Goal: Information Seeking & Learning: Compare options

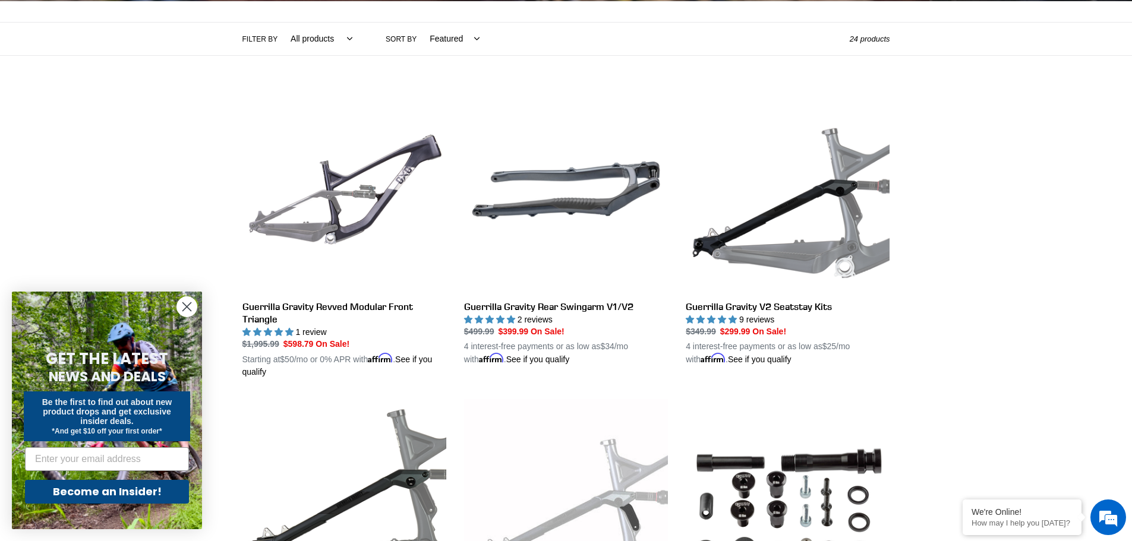
scroll to position [238, 0]
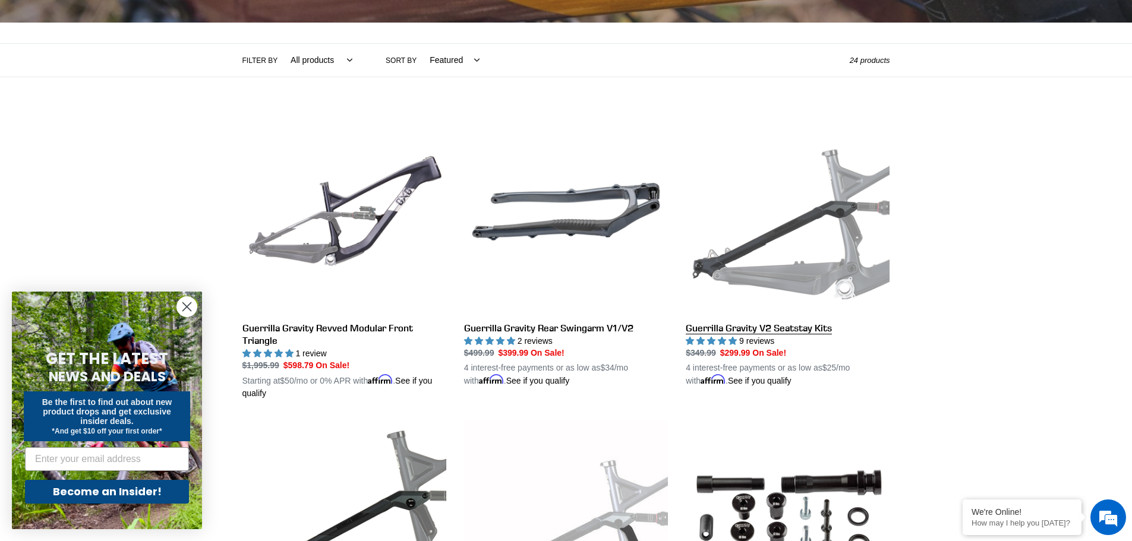
click at [870, 195] on link "Guerrilla Gravity V2 Seatstay Kits" at bounding box center [787, 249] width 204 height 278
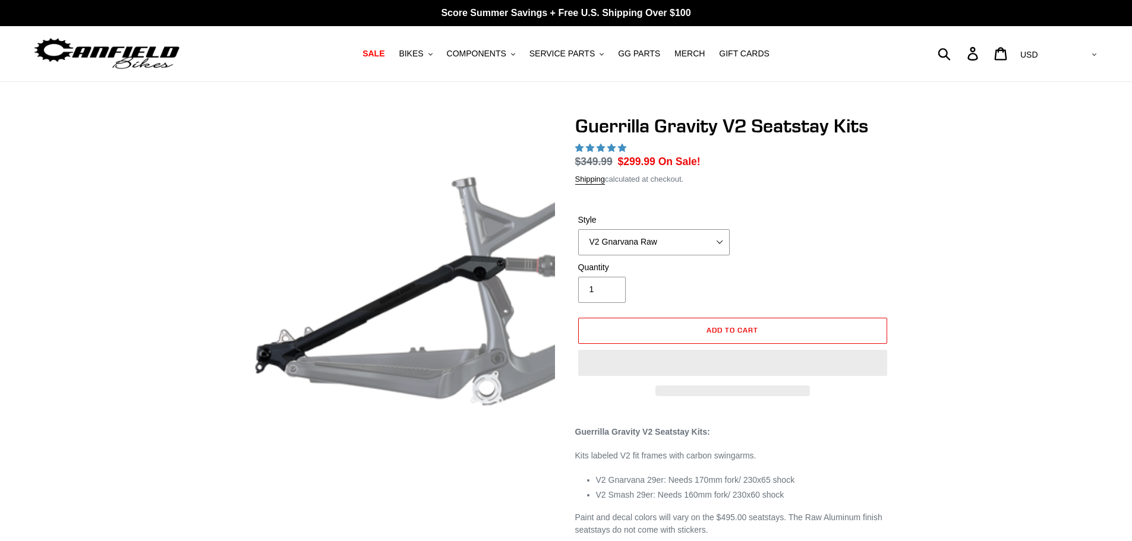
select select "highest-rating"
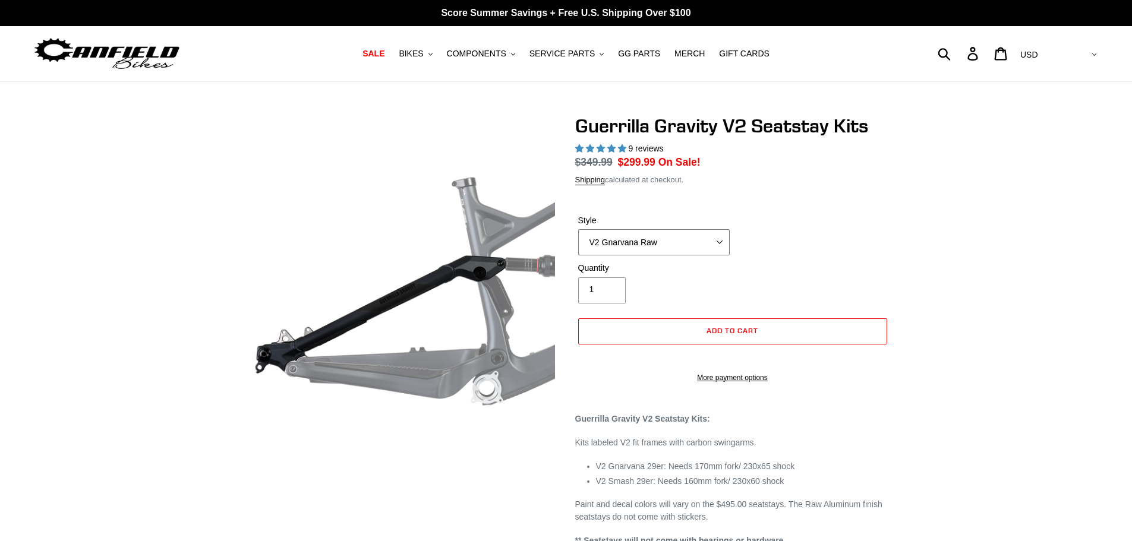
click at [715, 237] on select "V2 Gnarvana V2 Gnarvana Raw V2 Smash V2 Smash Raw" at bounding box center [653, 242] width 151 height 26
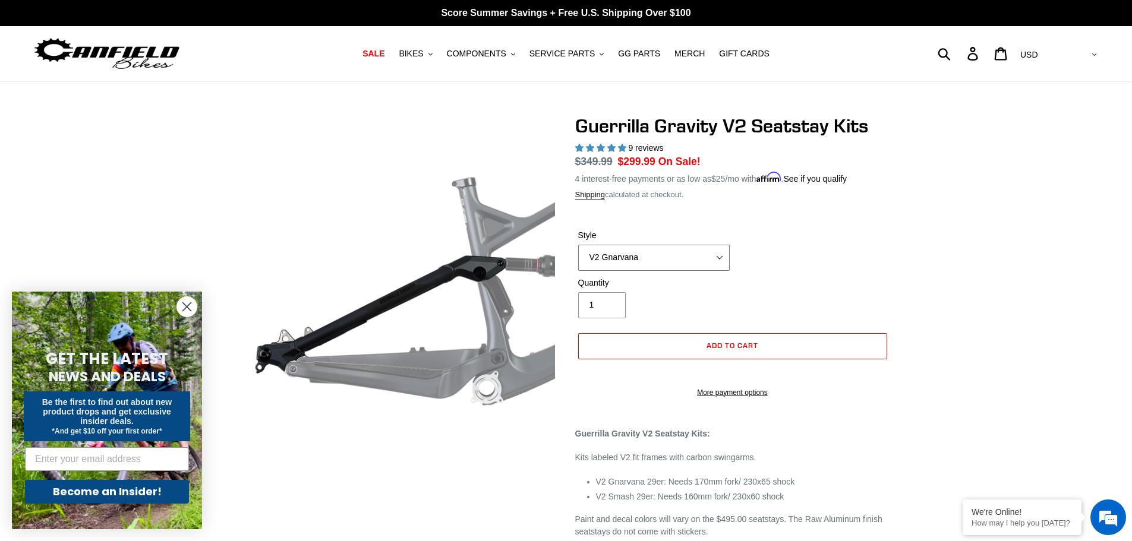
click at [578, 245] on select "V2 Gnarvana V2 Gnarvana Raw V2 Smash V2 Smash Raw" at bounding box center [653, 258] width 151 height 26
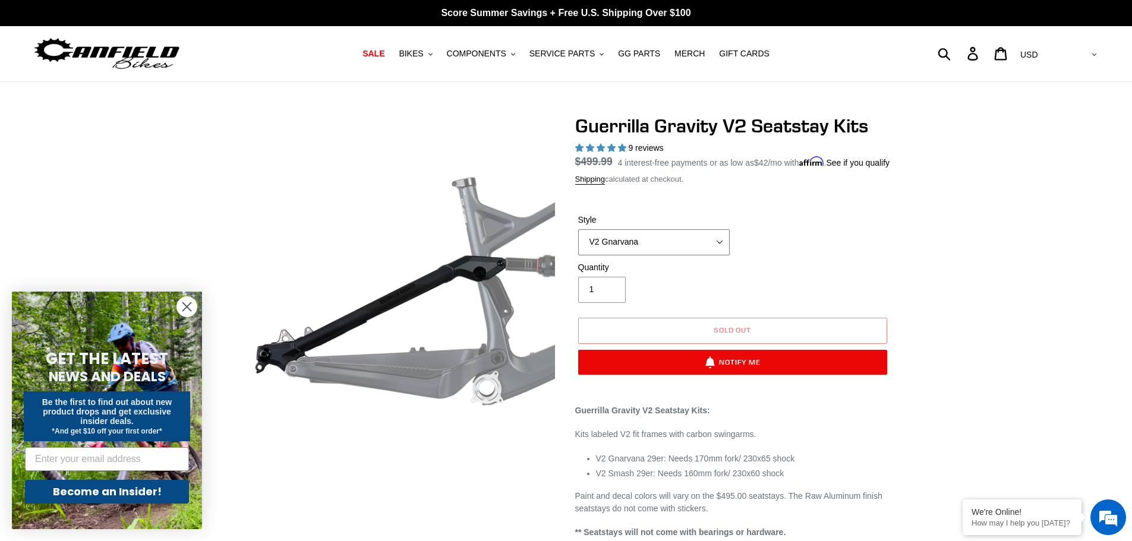
click at [690, 255] on select "V2 Gnarvana V2 Gnarvana Raw V2 Smash V2 Smash Raw" at bounding box center [653, 242] width 151 height 26
select select "V2 Gnarvana Raw"
click at [578, 243] on select "V2 Gnarvana V2 Gnarvana Raw V2 Smash V2 Smash Raw" at bounding box center [653, 242] width 151 height 26
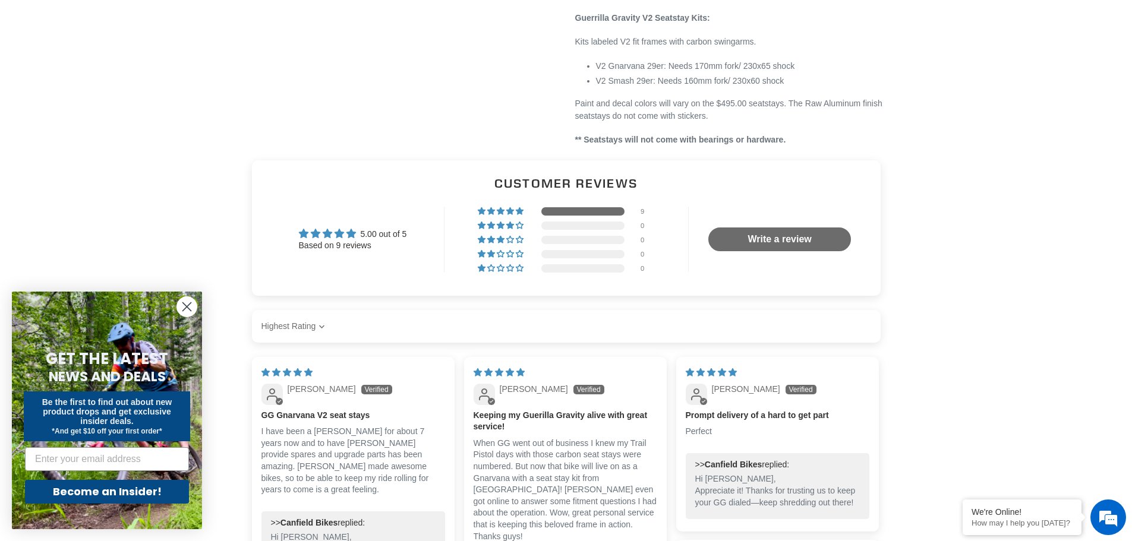
scroll to position [59, 0]
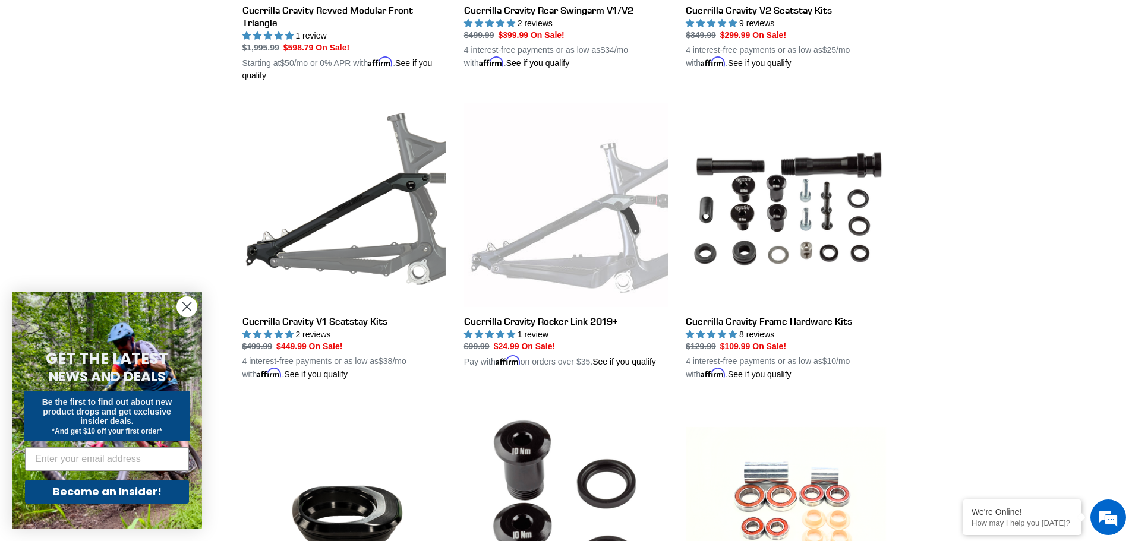
scroll to position [535, 0]
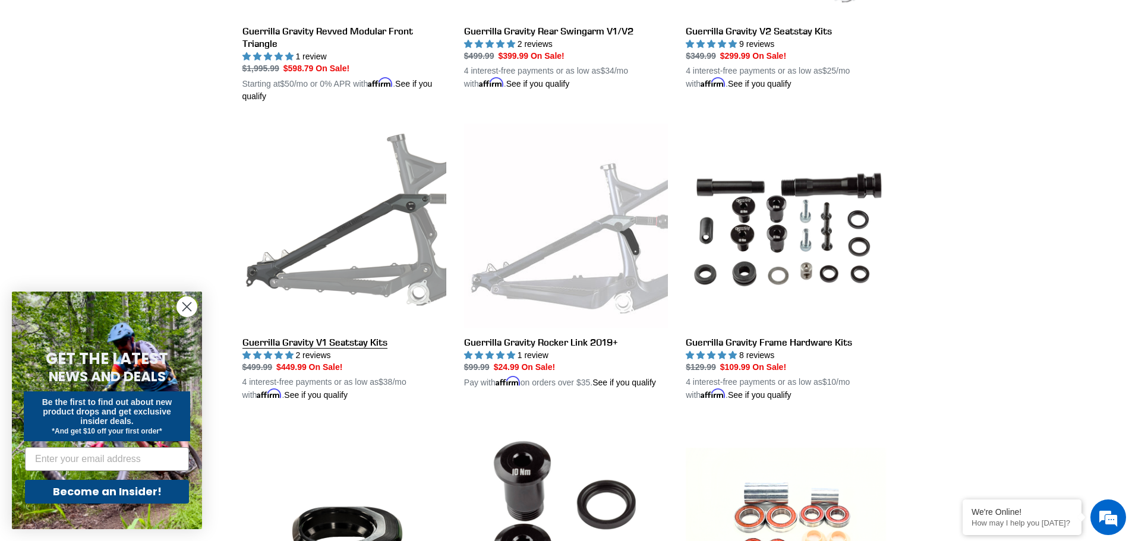
click at [340, 242] on link "Guerrilla Gravity V1 Seatstay Kits" at bounding box center [344, 263] width 204 height 278
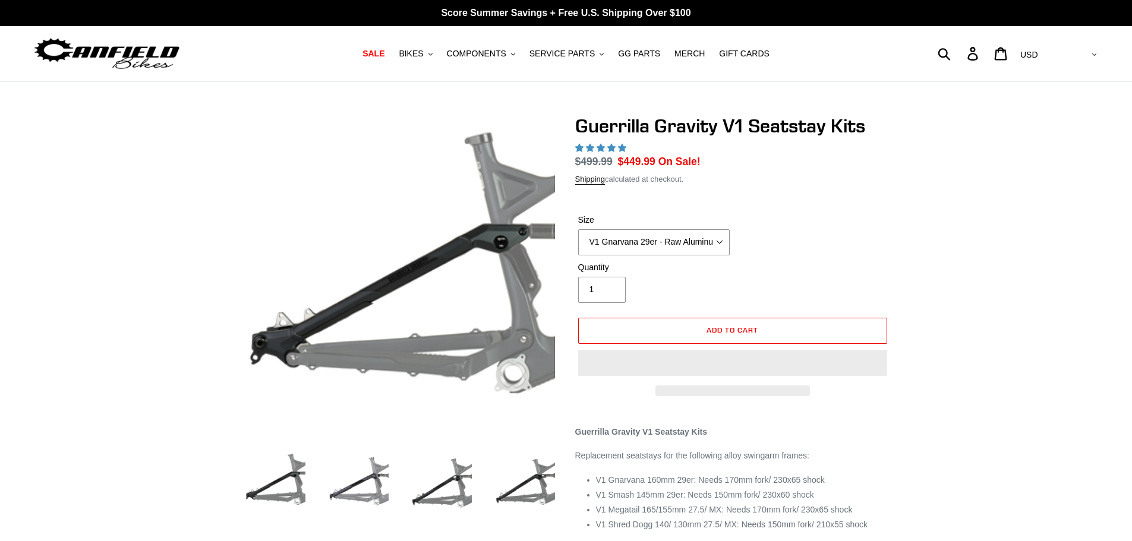
select select "highest-rating"
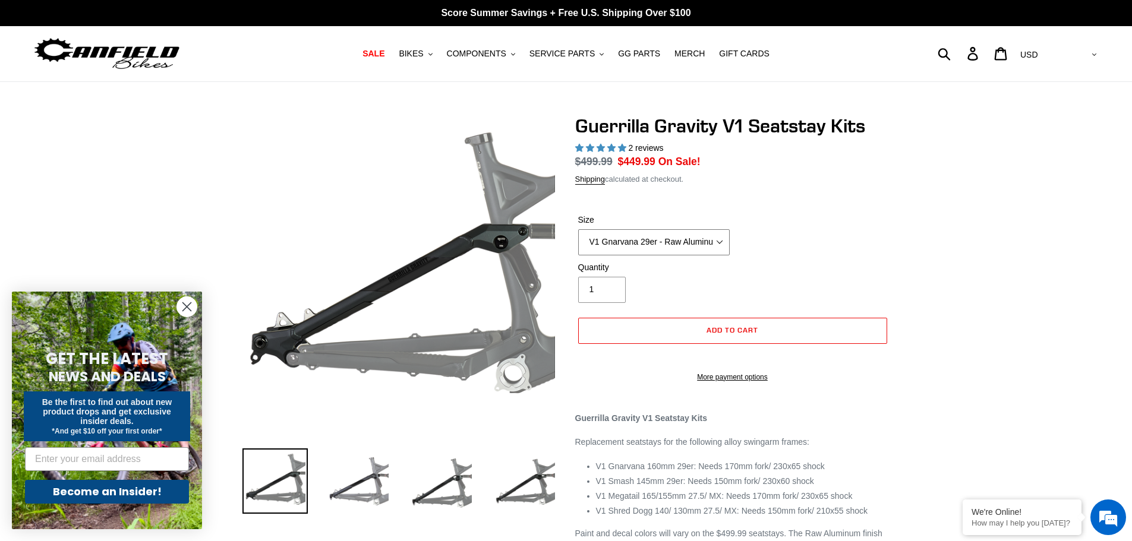
click at [700, 241] on div "Size V1 Gnarvana 29er V1 Gnarvana 29er - Raw Aluminum V1 Megatail 27.5/ MX - Ra…" at bounding box center [653, 235] width 157 height 42
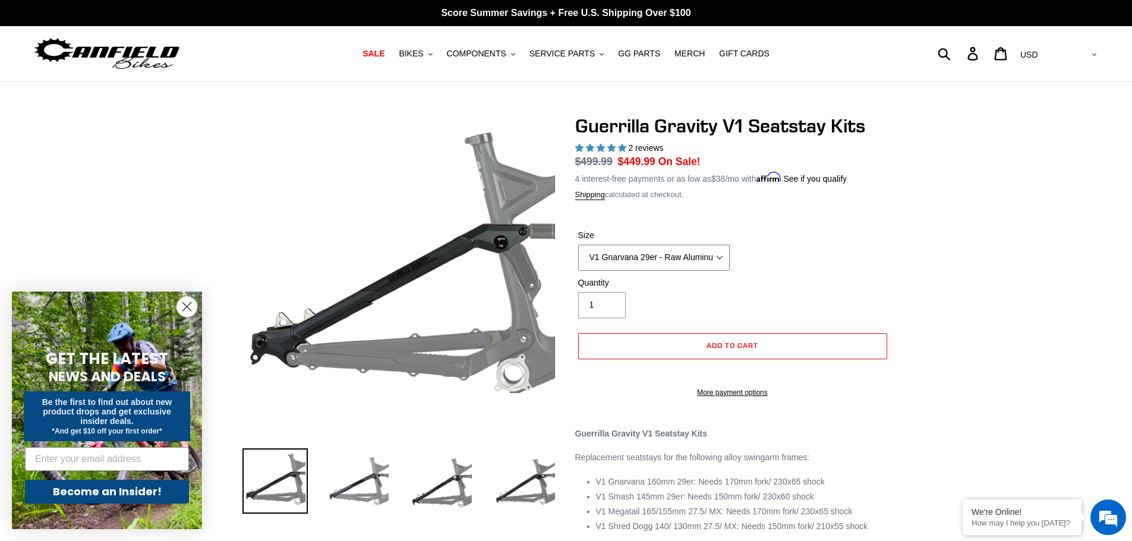
select select "V1 Gnarvana 29er"
click at [578, 245] on select "V1 Gnarvana 29er V1 Gnarvana 29er - Raw Aluminum V1 Megatail 27.5/ MX - Raw Alu…" at bounding box center [653, 258] width 151 height 26
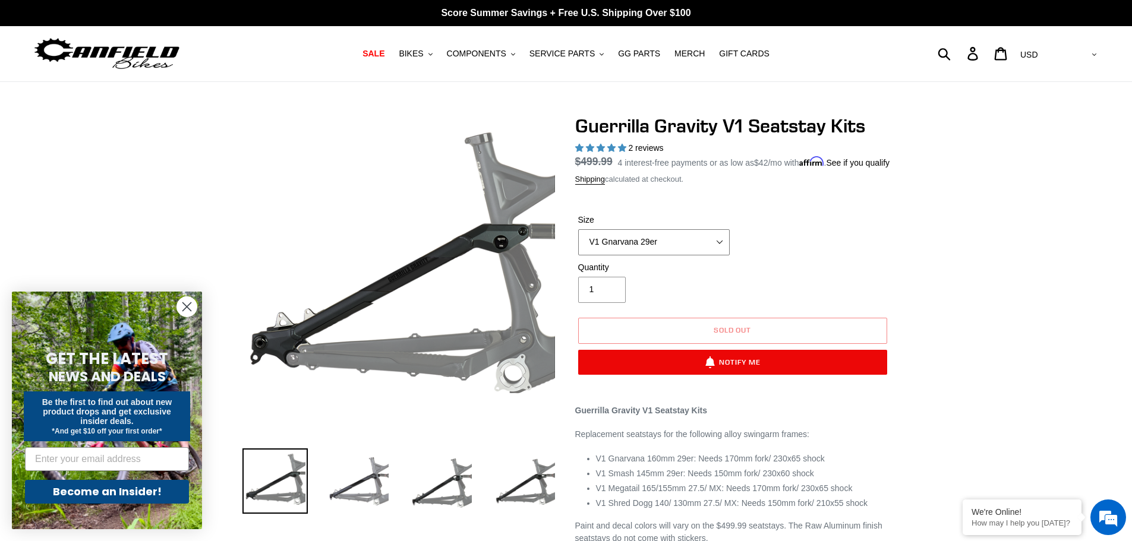
click at [699, 255] on select "V1 Gnarvana 29er V1 Gnarvana 29er - Raw Aluminum V1 Megatail 27.5/ MX - Raw Alu…" at bounding box center [653, 242] width 151 height 26
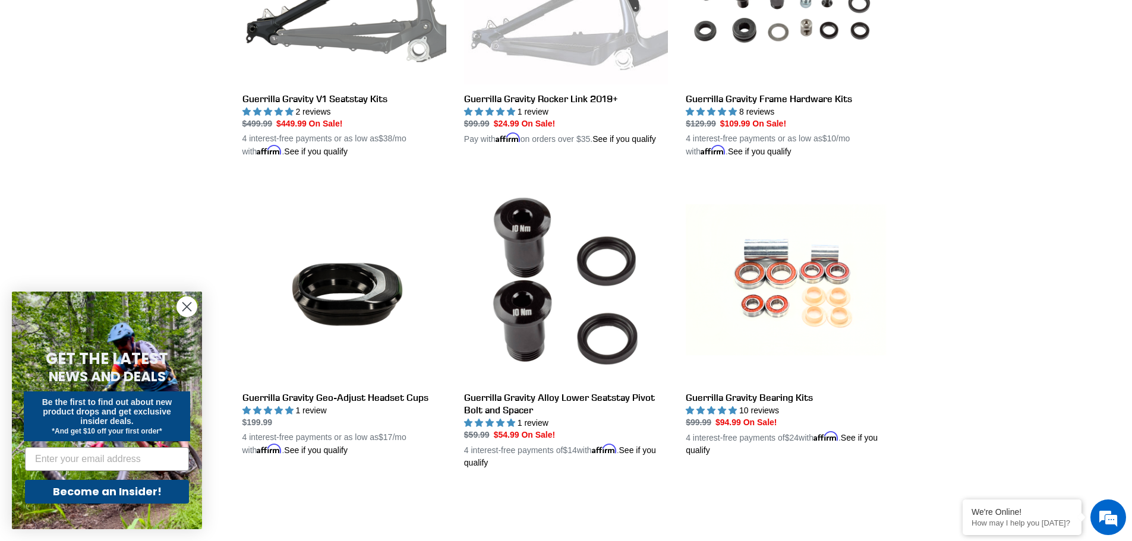
scroll to position [800, 0]
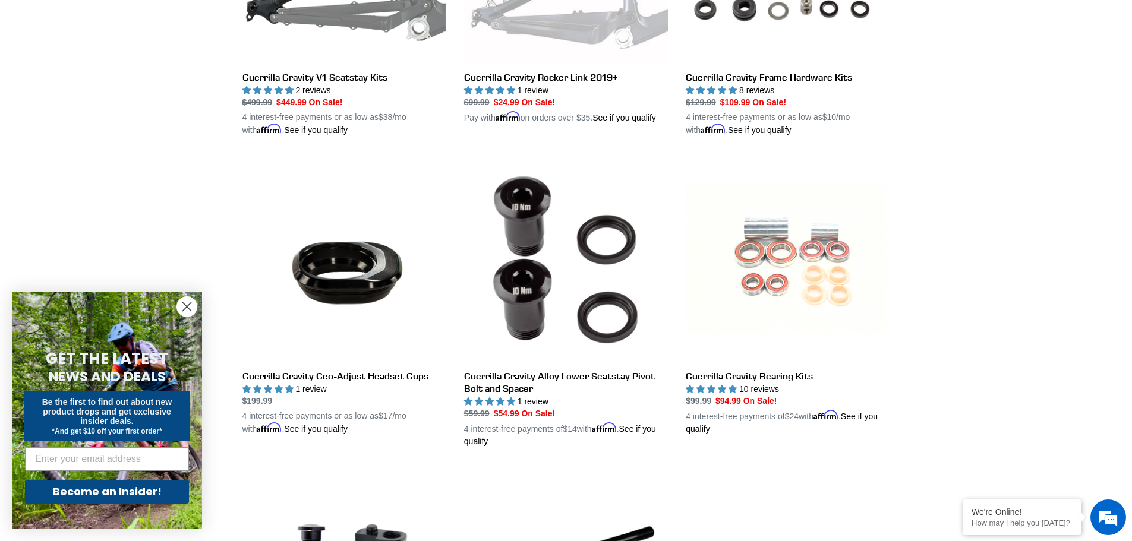
click at [823, 252] on link "Guerrilla Gravity Bearing Kits" at bounding box center [787, 296] width 204 height 278
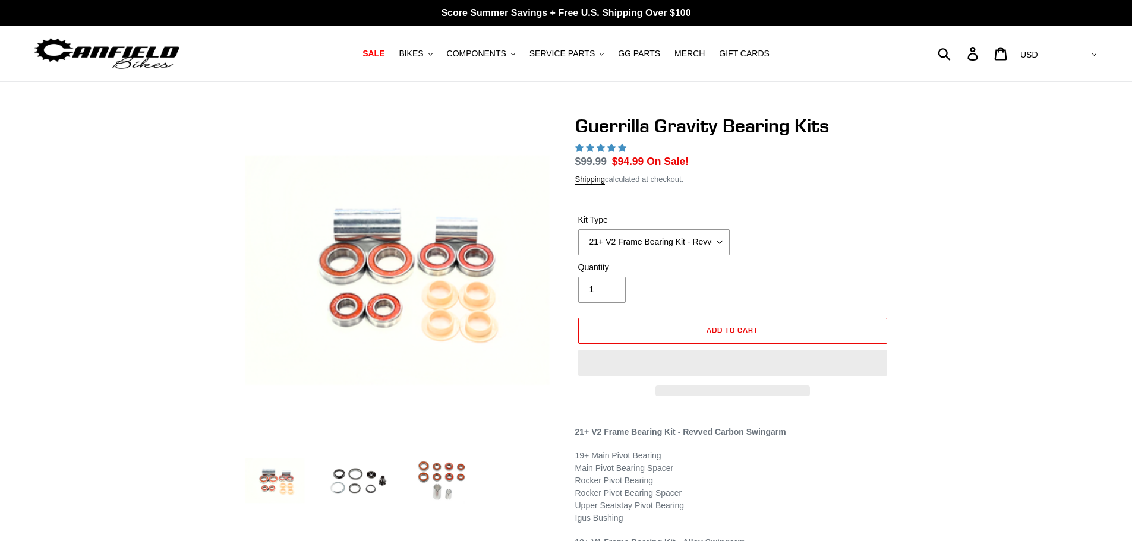
select select "highest-rating"
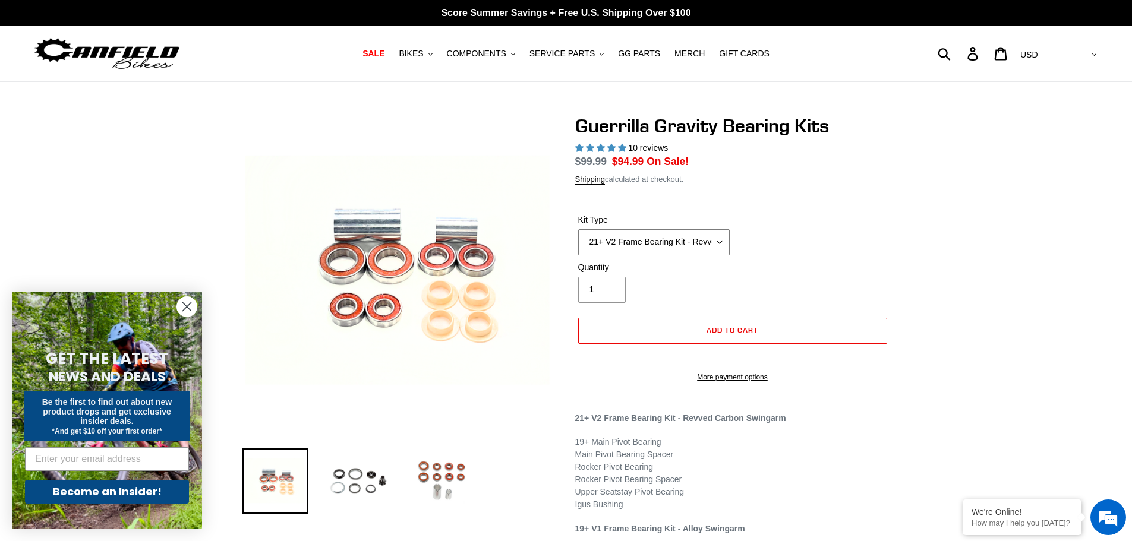
click at [698, 246] on select "21+ V2 Frame Bearing Kit - Revved Carbon Swingarm - In Stock 19+ V1 Frame Beari…" at bounding box center [653, 242] width 151 height 26
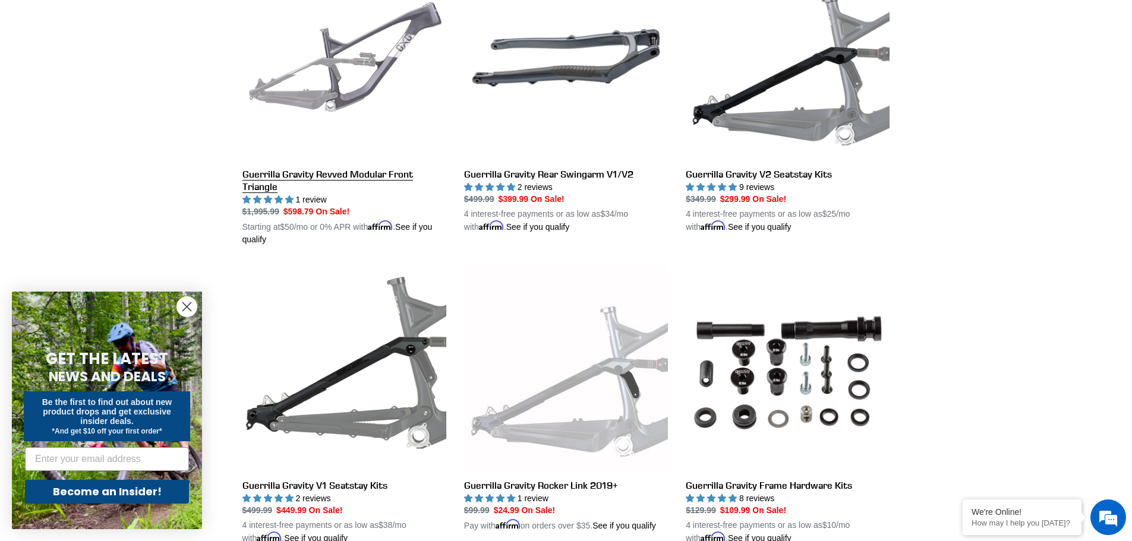
scroll to position [238, 0]
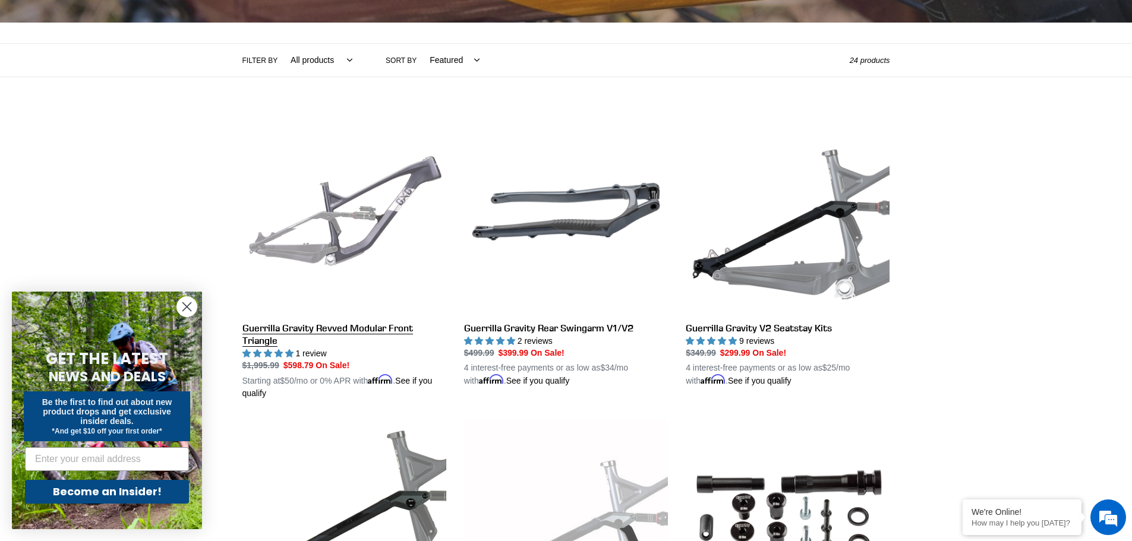
click at [308, 225] on link "Guerrilla Gravity Revved Modular Front Triangle" at bounding box center [344, 255] width 204 height 290
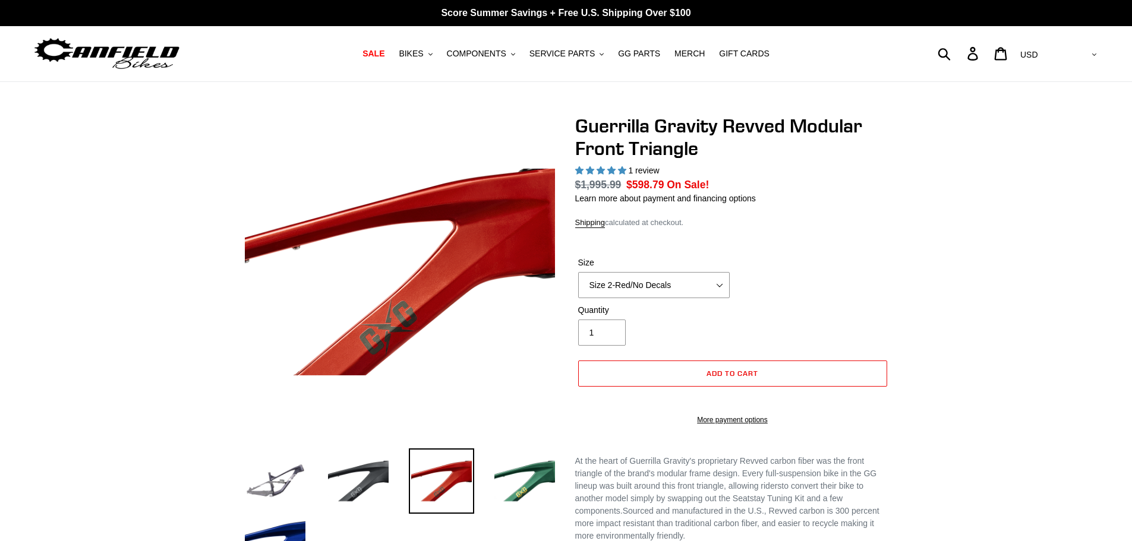
select select "highest-rating"
click at [661, 285] on select "Size 2-Gloss Black/No Decals Size 2-Black/Red Decals Size 2-Black/Silver Decals…" at bounding box center [653, 285] width 151 height 26
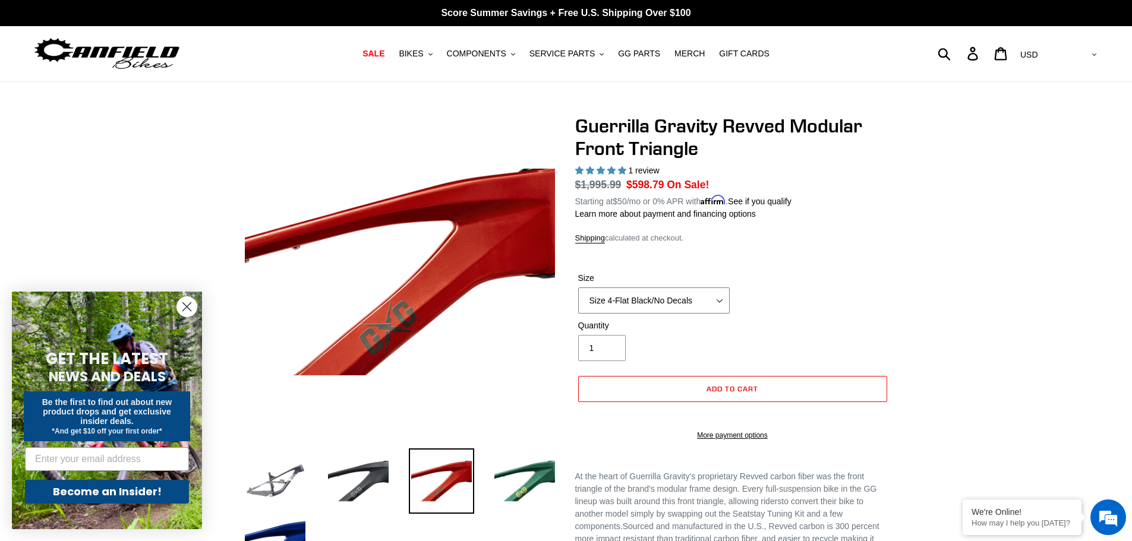
click at [578, 287] on select "Size 2-Gloss Black/No Decals Size 2-Black/Red Decals Size 2-Black/Silver Decals…" at bounding box center [653, 300] width 151 height 26
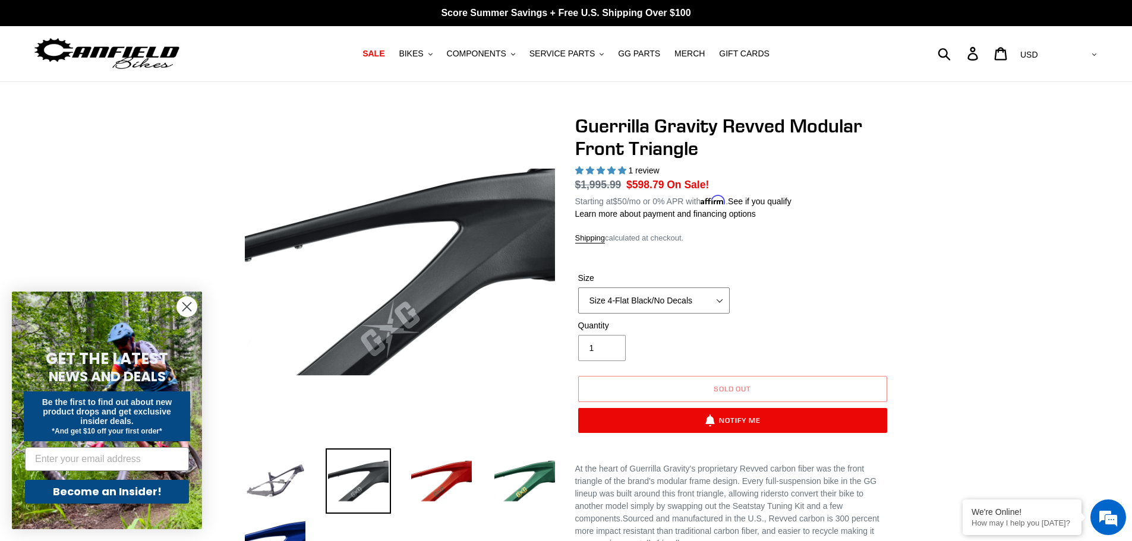
click at [686, 297] on select "Size 2-Gloss Black/No Decals Size 2-Black/Red Decals Size 2-Black/Silver Decals…" at bounding box center [653, 300] width 151 height 26
click at [578, 287] on select "Size 2-Gloss Black/No Decals Size 2-Black/Red Decals Size 2-Black/Silver Decals…" at bounding box center [653, 300] width 151 height 26
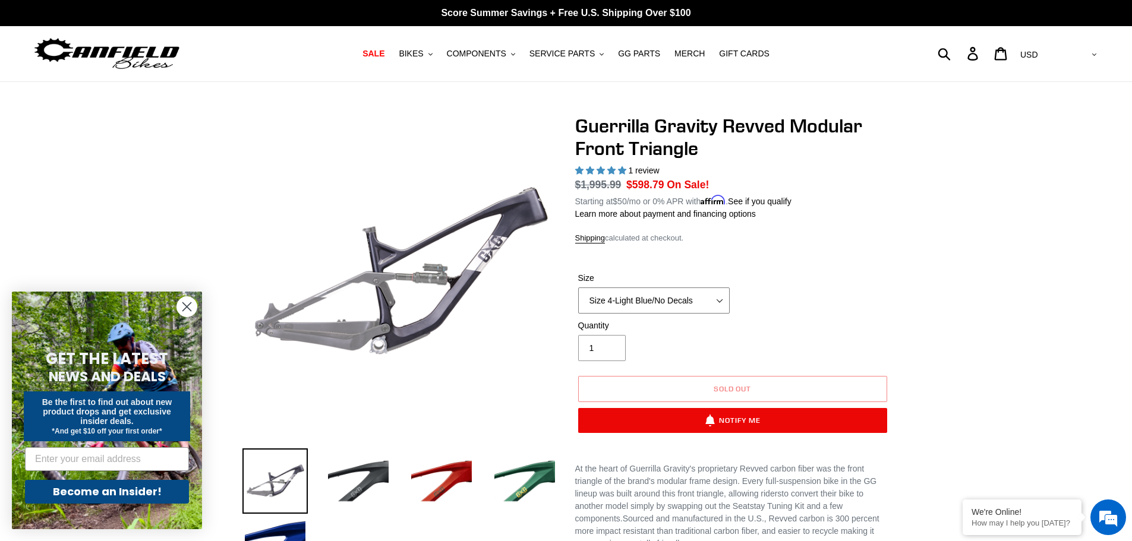
click at [685, 302] on select "Size 2-Gloss Black/No Decals Size 2-Black/Red Decals Size 2-Black/Silver Decals…" at bounding box center [653, 300] width 151 height 26
click at [813, 292] on div "Size Size 2-Gloss Black/No Decals Size 2-Black/Red Decals Size 2-Black/Silver D…" at bounding box center [732, 296] width 315 height 48
click at [699, 302] on select "Size 2-Gloss Black/No Decals Size 2-Black/Red Decals Size 2-Black/Silver Decals…" at bounding box center [653, 300] width 151 height 26
click at [578, 287] on select "Size 2-Gloss Black/No Decals Size 2-Black/Red Decals Size 2-Black/Silver Decals…" at bounding box center [653, 300] width 151 height 26
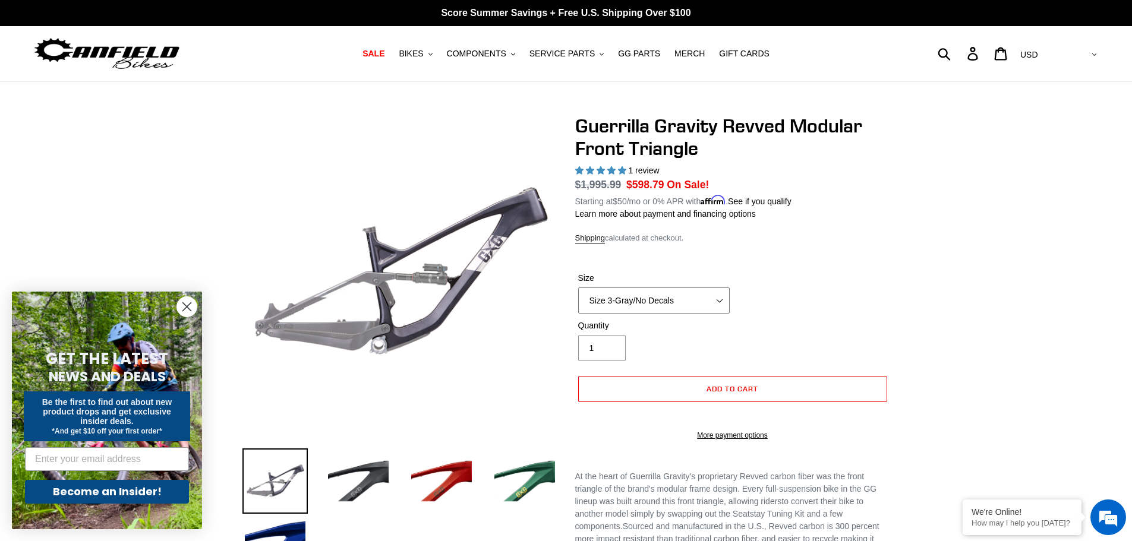
click at [691, 300] on select "Size 2-Gloss Black/No Decals Size 2-Black/Red Decals Size 2-Black/Silver Decals…" at bounding box center [653, 300] width 151 height 26
click at [578, 287] on select "Size 2-Gloss Black/No Decals Size 2-Black/Red Decals Size 2-Black/Silver Decals…" at bounding box center [653, 300] width 151 height 26
click at [695, 305] on select "Size 2-Gloss Black/No Decals Size 2-Black/Red Decals Size 2-Black/Silver Decals…" at bounding box center [653, 300] width 151 height 26
select select "Size 4-Flat Black/No Decals"
click at [578, 287] on select "Size 2-Gloss Black/No Decals Size 2-Black/Red Decals Size 2-Black/Silver Decals…" at bounding box center [653, 300] width 151 height 26
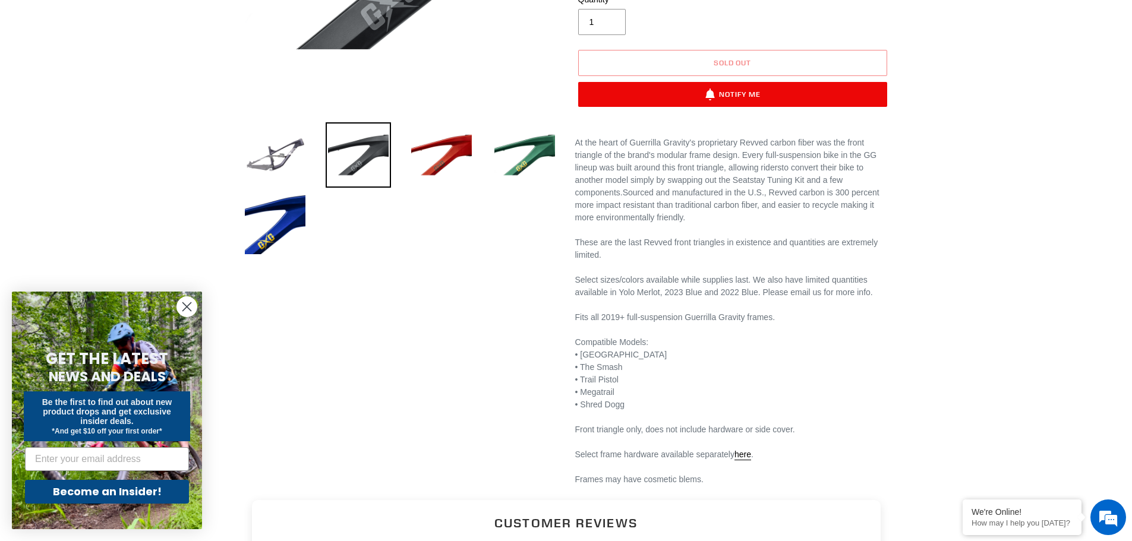
scroll to position [356, 0]
